Goal: Task Accomplishment & Management: Use online tool/utility

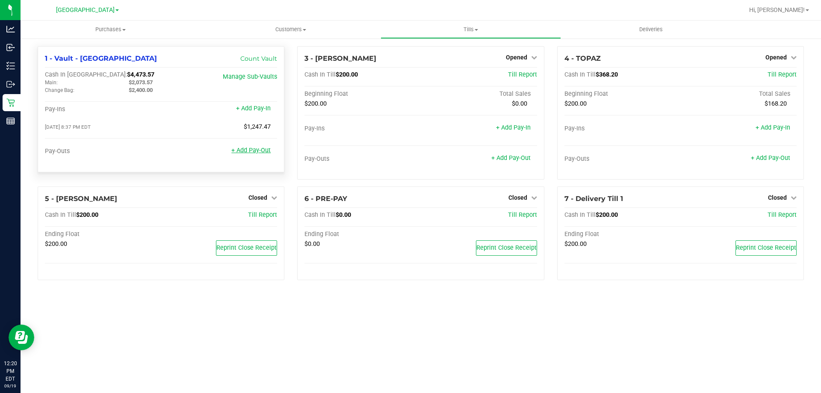
click at [248, 153] on link "+ Add Pay-Out" at bounding box center [250, 150] width 39 height 7
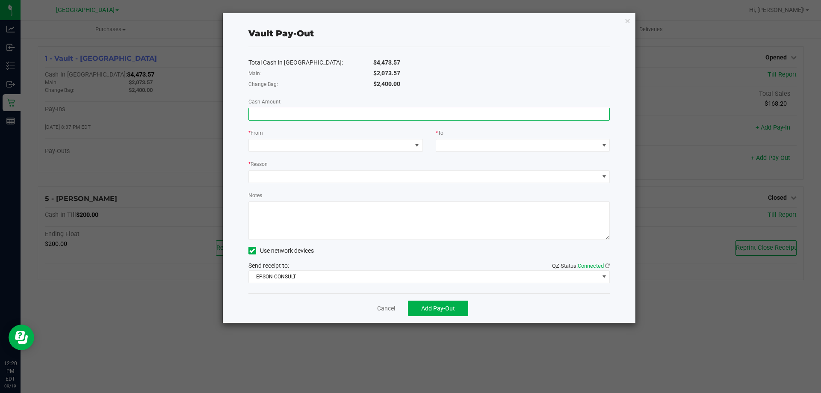
click at [431, 117] on input at bounding box center [429, 114] width 361 height 12
type input "$2,073.57"
click at [395, 144] on span at bounding box center [330, 145] width 163 height 12
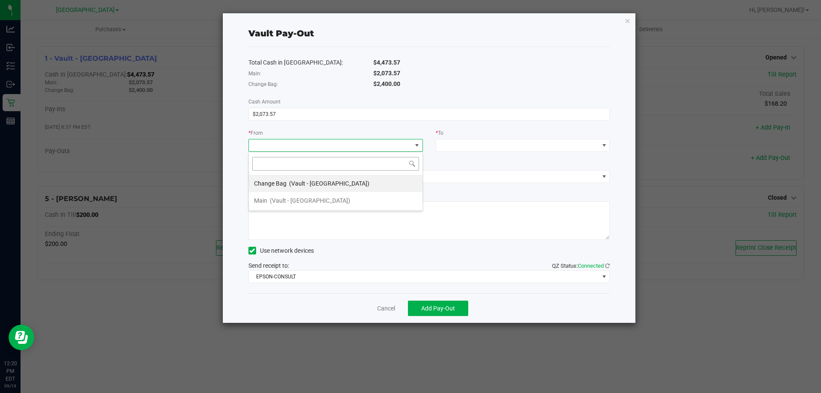
scroll to position [13, 174]
click at [323, 205] on div "Main (Vault - [GEOGRAPHIC_DATA])" at bounding box center [302, 200] width 96 height 15
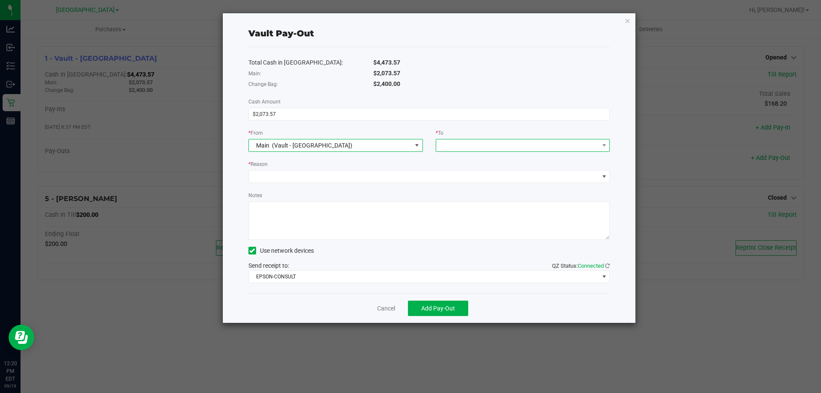
click at [457, 144] on span at bounding box center [517, 145] width 163 height 12
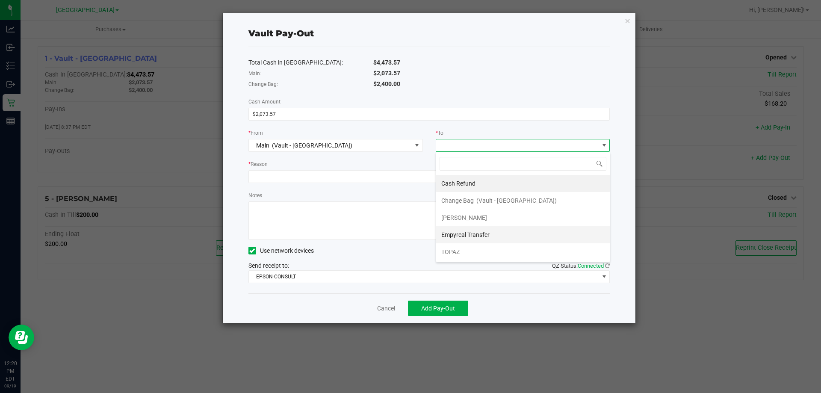
click at [471, 240] on div "Empyreal Transfer" at bounding box center [466, 234] width 50 height 15
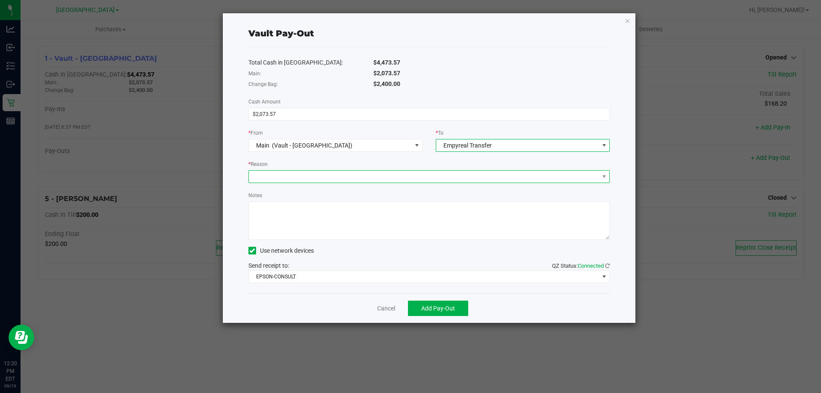
click at [377, 177] on span at bounding box center [424, 177] width 350 height 12
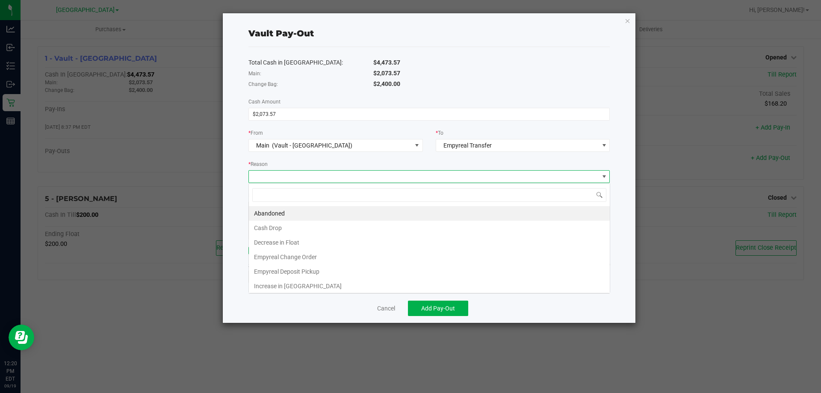
scroll to position [13, 361]
click at [308, 273] on li "Empyreal Deposit Pickup" at bounding box center [429, 271] width 361 height 15
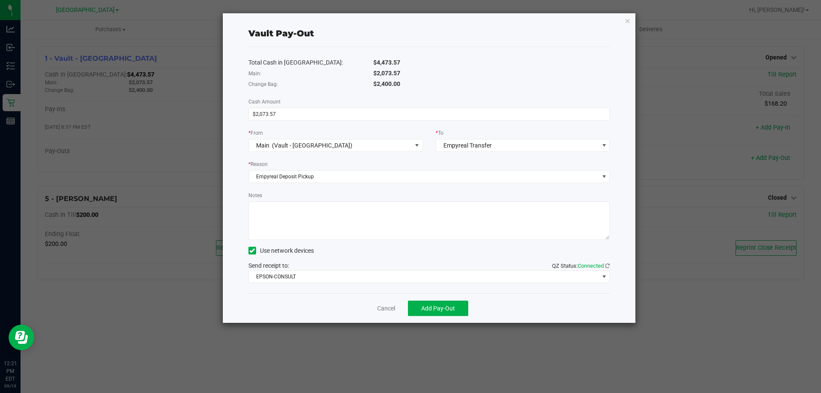
click at [294, 212] on textarea "Notes" at bounding box center [429, 220] width 362 height 38
drag, startPoint x: 294, startPoint y: 211, endPoint x: 299, endPoint y: 213, distance: 5.2
click at [299, 213] on textarea "Notes" at bounding box center [429, 220] width 362 height 38
type textarea "EMP pickup - RC"
click at [294, 271] on span "EPSON-CONSULT" at bounding box center [424, 277] width 350 height 12
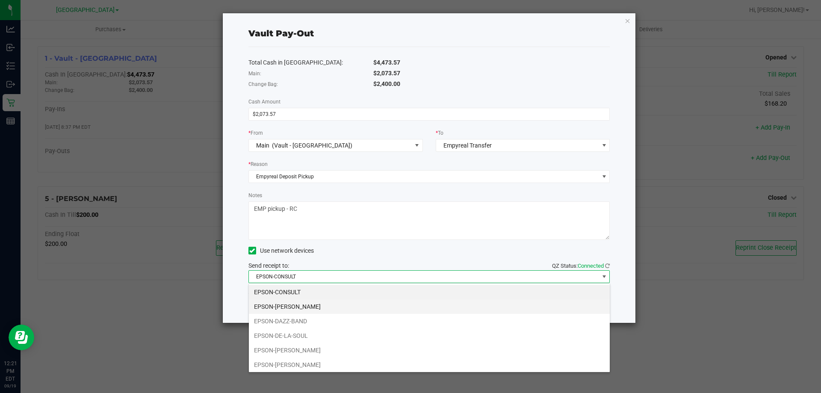
click at [355, 311] on li "EPSON-[PERSON_NAME]" at bounding box center [429, 306] width 361 height 15
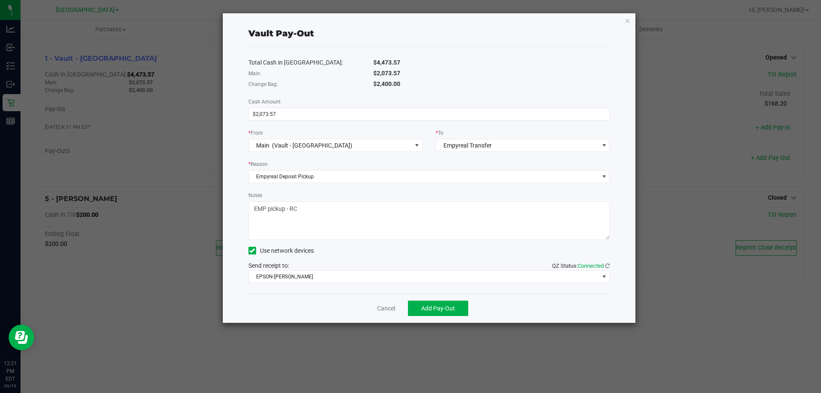
click at [359, 86] on div "Change Bag:" at bounding box center [304, 84] width 125 height 9
click at [451, 312] on button "Add Pay-Out" at bounding box center [438, 308] width 60 height 15
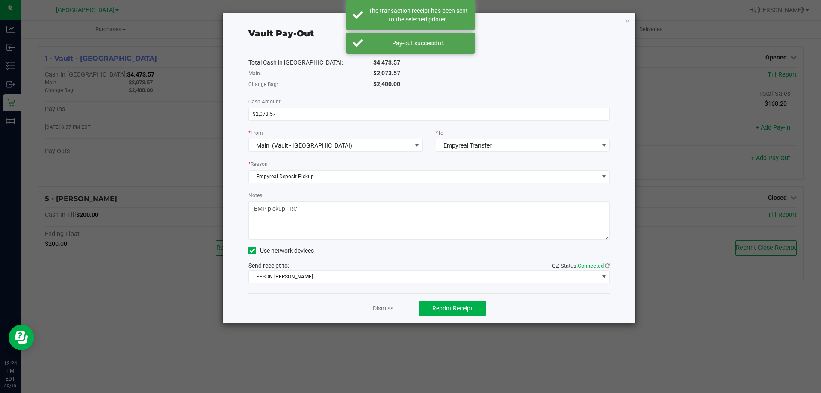
click at [378, 311] on link "Dismiss" at bounding box center [383, 308] width 21 height 9
